Goal: Task Accomplishment & Management: Manage account settings

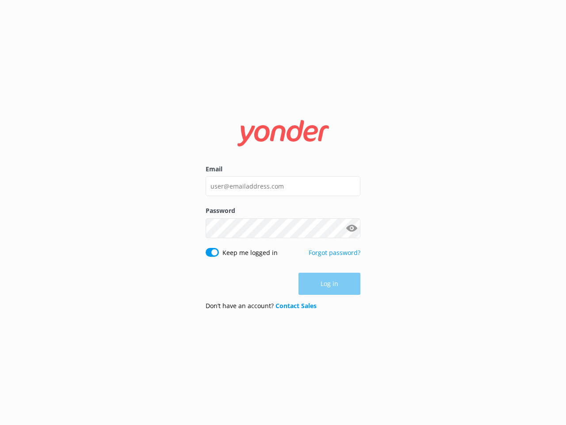
click at [352, 228] on button "Show password" at bounding box center [352, 228] width 18 height 18
